Goal: Download file/media

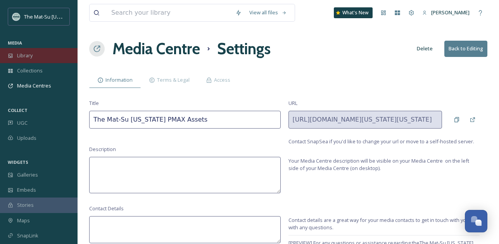
click at [29, 56] on span "Library" at bounding box center [25, 55] width 16 height 7
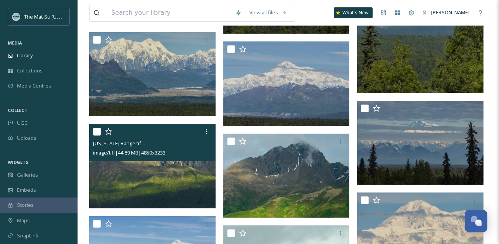
scroll to position [787, 0]
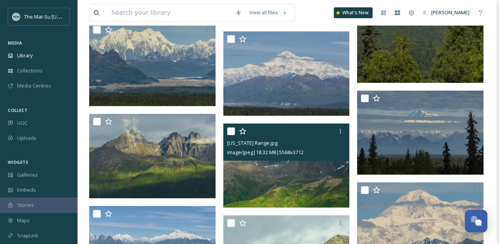
click at [298, 185] on img at bounding box center [286, 166] width 126 height 84
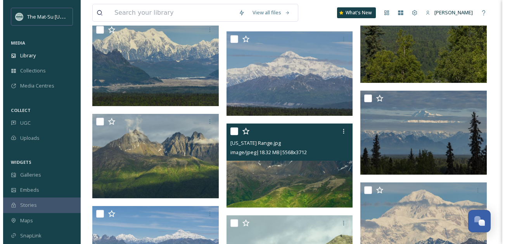
scroll to position [782, 0]
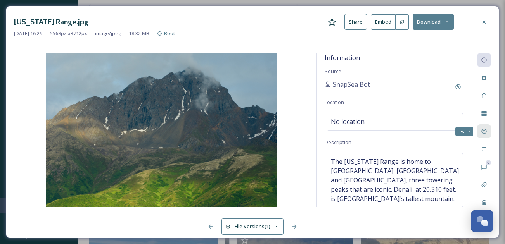
click at [490, 132] on div "Rights" at bounding box center [484, 132] width 14 height 14
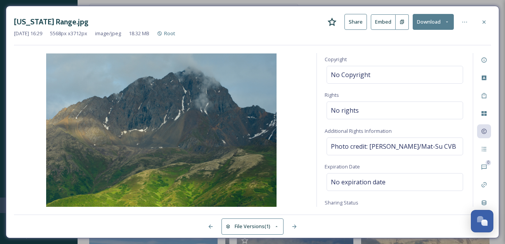
scroll to position [83, 0]
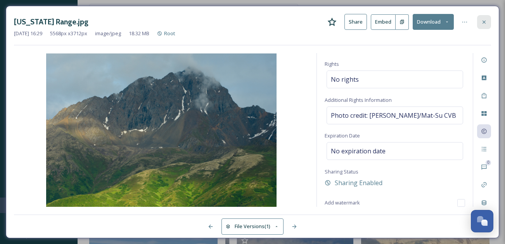
click at [488, 19] on div at bounding box center [484, 22] width 14 height 14
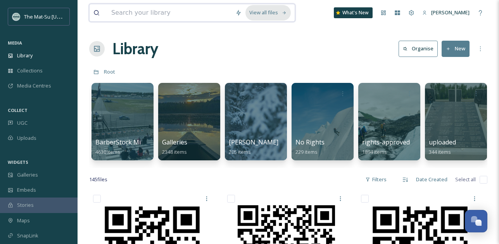
click at [276, 15] on div "View all files" at bounding box center [268, 12] width 45 height 15
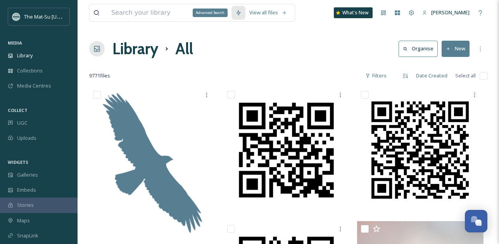
click at [242, 14] on icon at bounding box center [238, 13] width 6 height 6
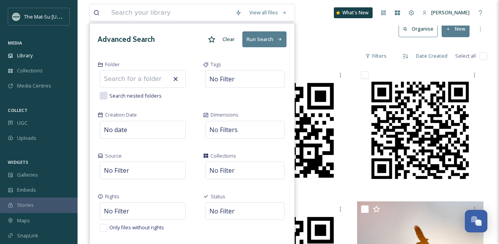
scroll to position [15, 0]
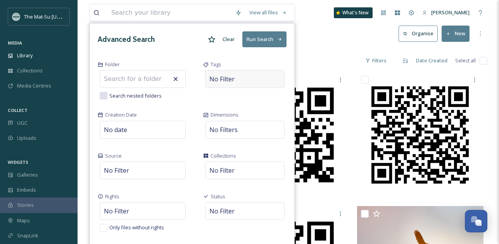
click at [235, 85] on div "No Filter" at bounding box center [245, 79] width 80 height 18
click at [248, 96] on div "Tags" at bounding box center [249, 80] width 106 height 50
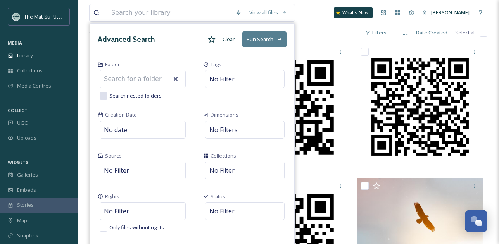
scroll to position [0, 0]
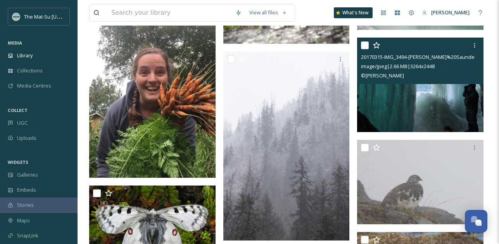
scroll to position [3629, 0]
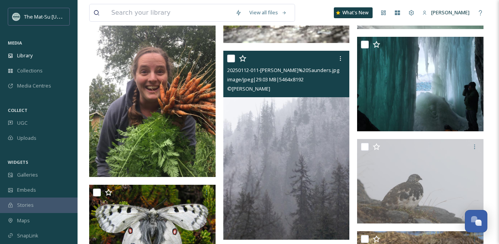
click at [296, 140] on img at bounding box center [286, 146] width 126 height 190
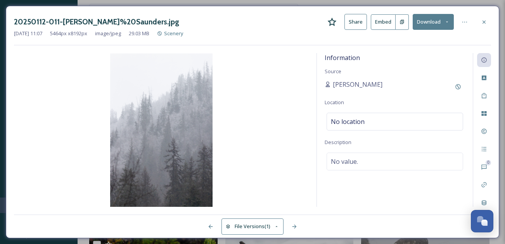
click at [431, 22] on button "Download" at bounding box center [433, 22] width 41 height 16
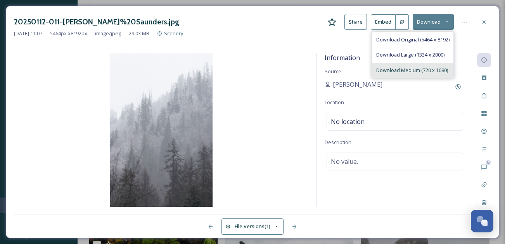
click at [406, 69] on span "Download Medium (720 x 1080)" at bounding box center [412, 70] width 72 height 7
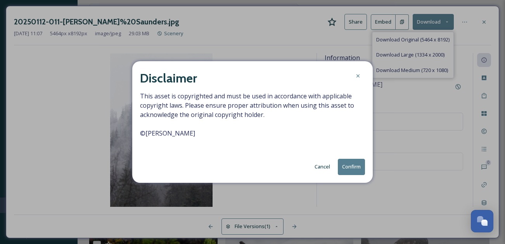
click at [353, 166] on button "Confirm" at bounding box center [351, 167] width 27 height 16
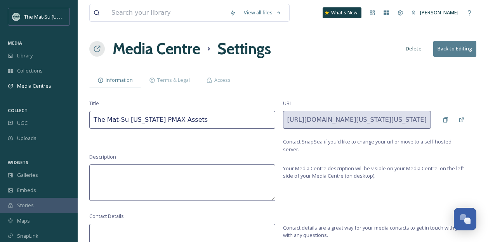
scroll to position [22, 0]
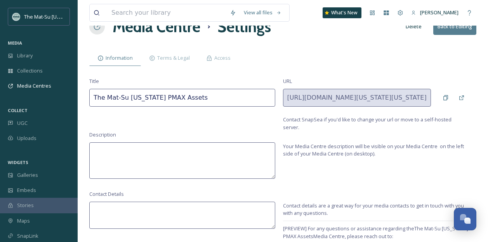
click at [27, 53] on span "Library" at bounding box center [25, 55] width 16 height 7
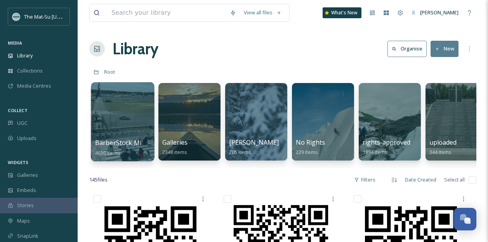
click at [128, 111] on div at bounding box center [122, 121] width 63 height 79
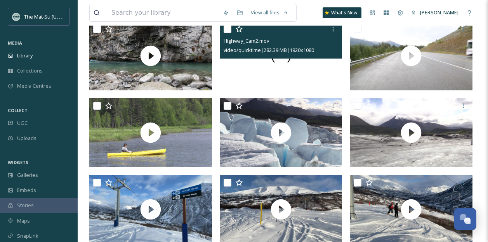
scroll to position [166, 0]
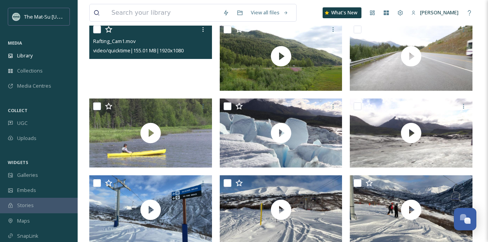
click at [120, 74] on video "Rafting_Cam1.mov" at bounding box center [150, 56] width 123 height 69
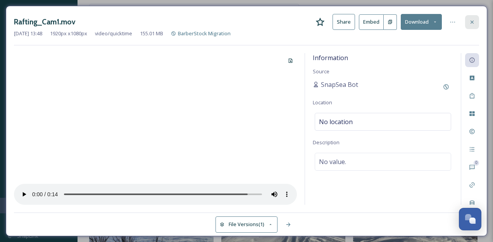
click at [472, 22] on icon at bounding box center [472, 21] width 3 height 3
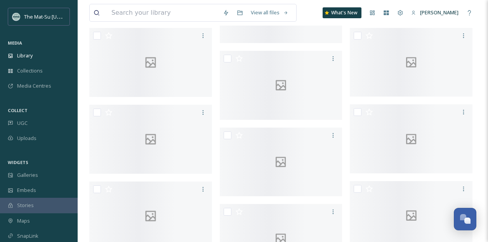
scroll to position [3389, 0]
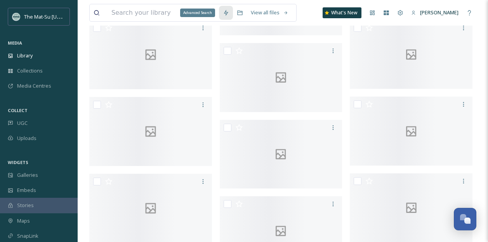
click at [233, 13] on div "Advanced Search" at bounding box center [226, 13] width 14 height 14
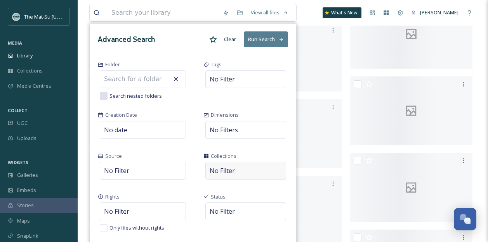
scroll to position [3332, 0]
click at [309, 10] on div "View all files Advanced Search Clear Run Search Folder Search nested folders Ta…" at bounding box center [282, 13] width 387 height 26
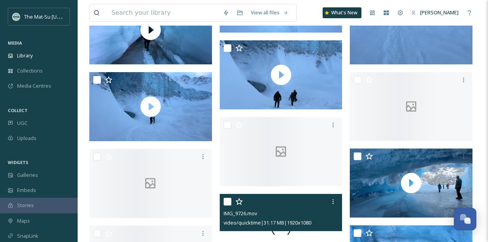
scroll to position [4956, 0]
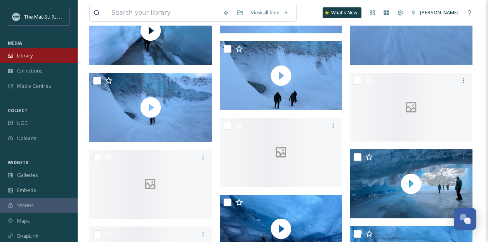
click at [27, 55] on span "Library" at bounding box center [25, 55] width 16 height 7
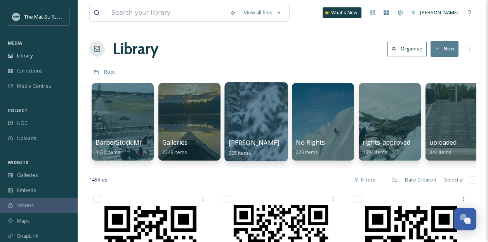
click at [257, 114] on div at bounding box center [255, 121] width 63 height 79
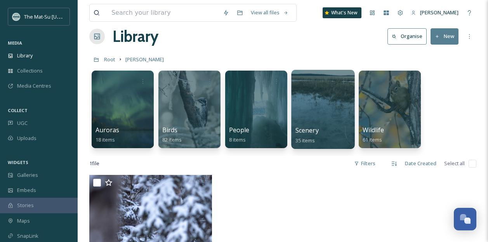
scroll to position [13, 0]
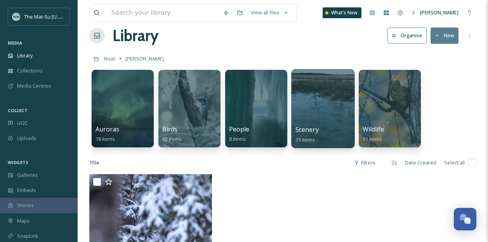
click at [322, 88] on div at bounding box center [322, 108] width 63 height 79
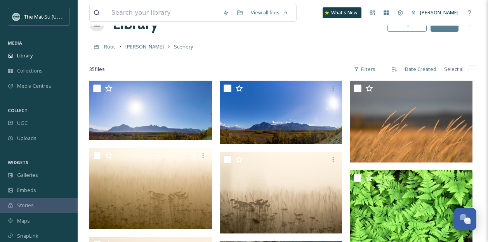
scroll to position [21, 0]
